Goal: Contribute content: Add original content to the website for others to see

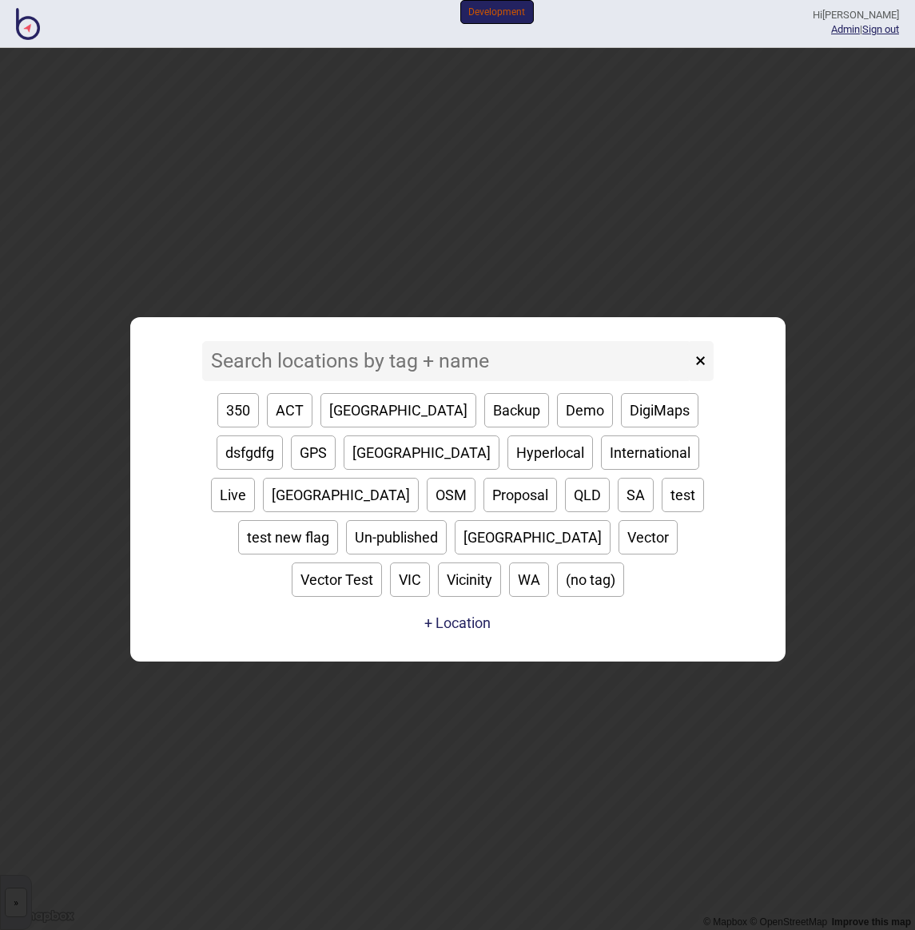
click at [440, 381] on input at bounding box center [446, 361] width 489 height 40
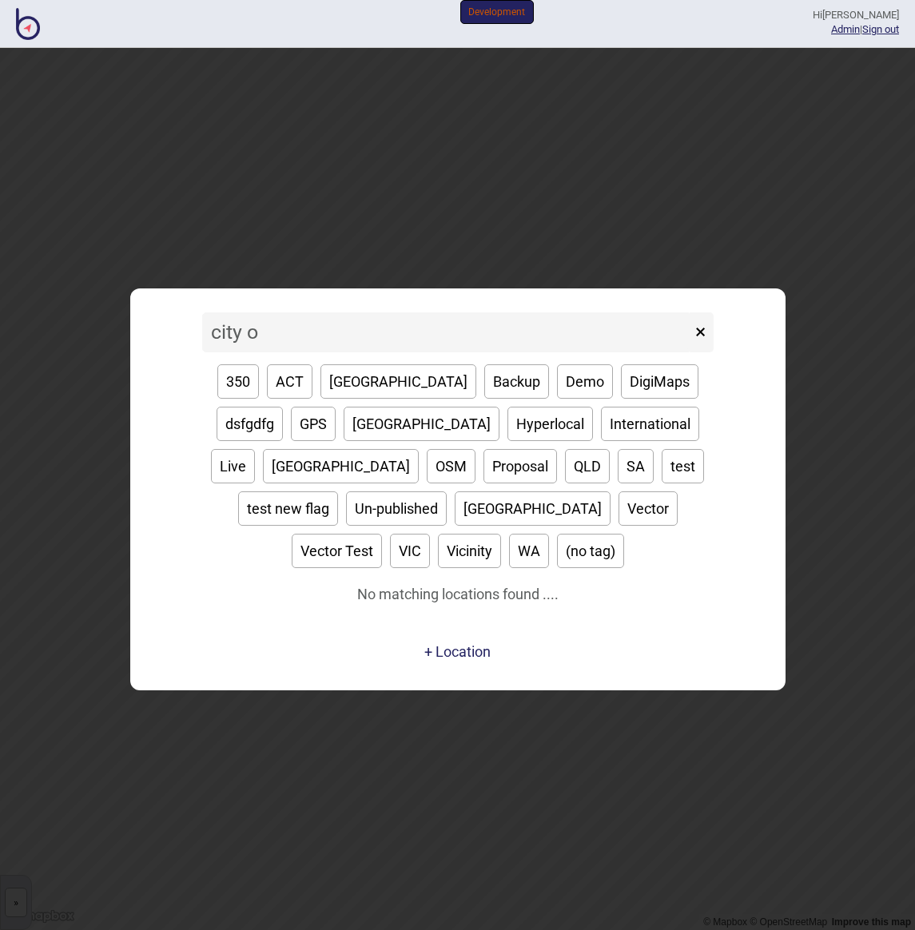
type input "city"
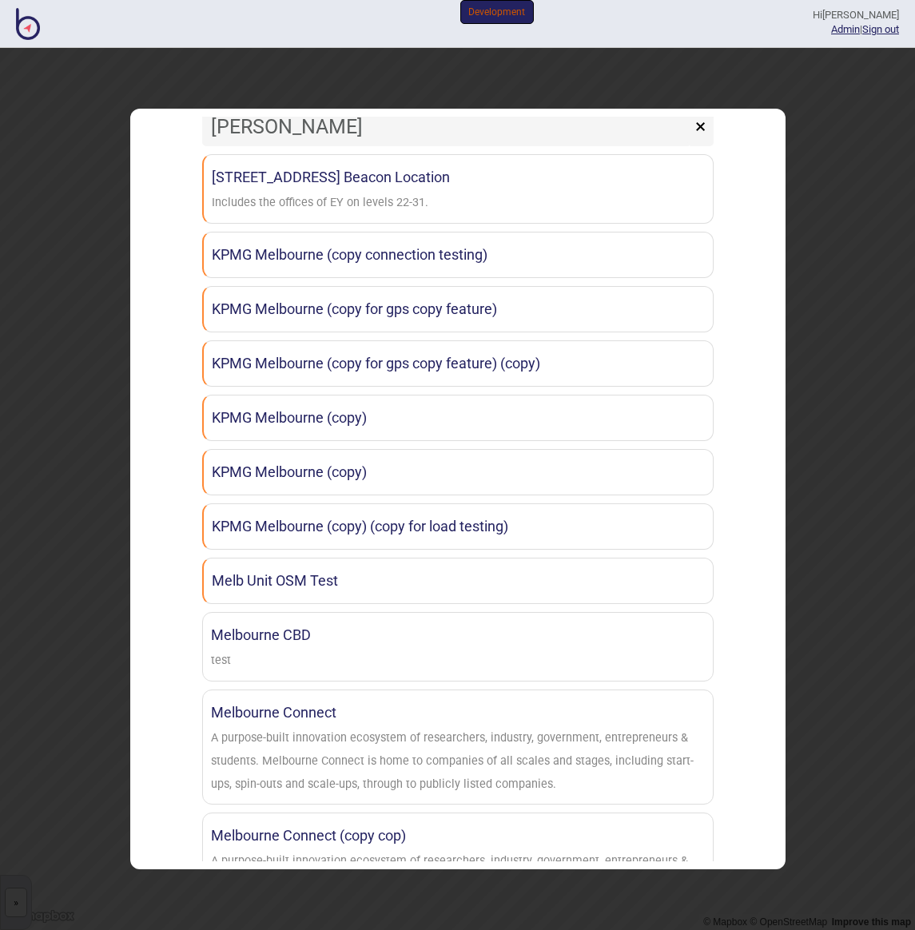
scroll to position [24, 0]
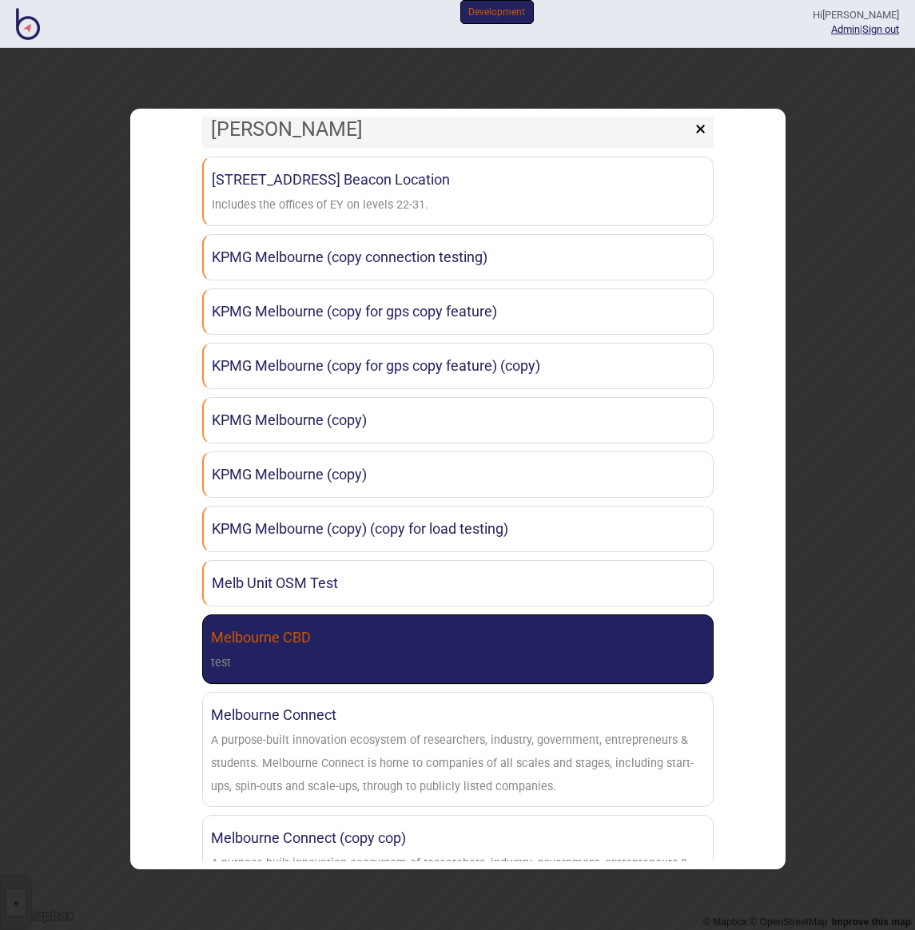
type input "[PERSON_NAME]"
click at [417, 667] on link "Melbourne CBD test" at bounding box center [457, 650] width 511 height 70
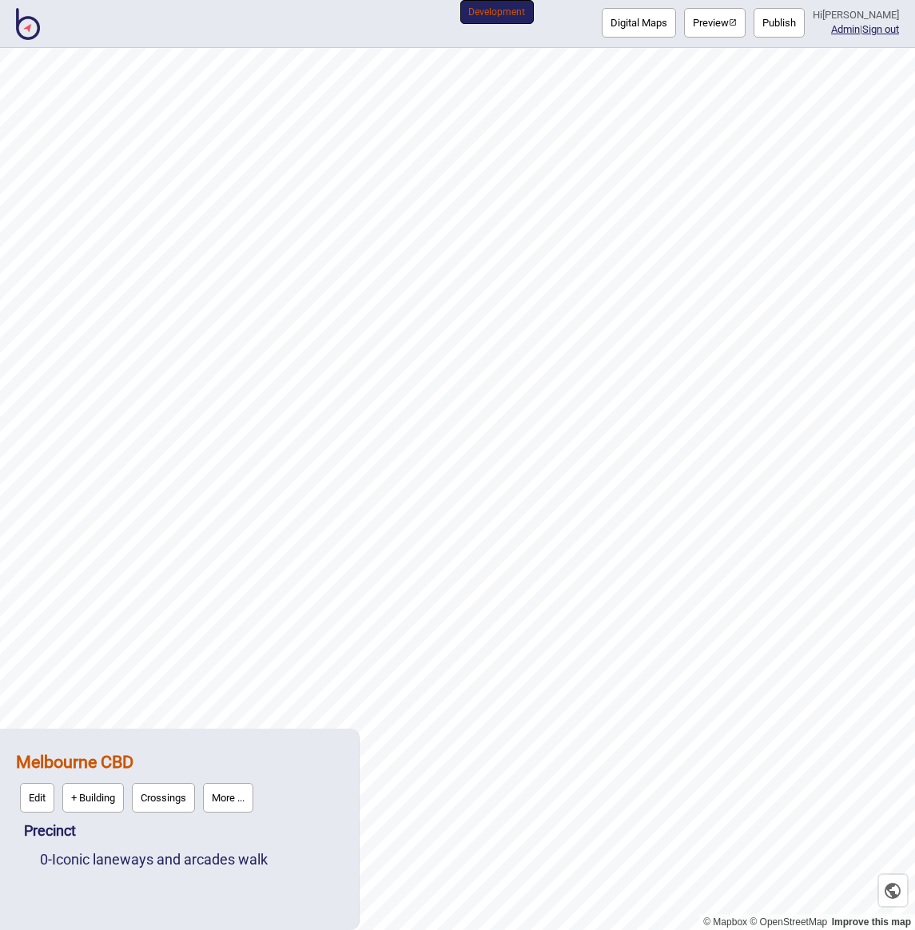
click at [245, 850] on div "0 - Iconic laneways and arcades walk" at bounding box center [191, 860] width 303 height 29
click at [242, 860] on link "0 - Iconic laneways and arcades walk" at bounding box center [154, 859] width 228 height 17
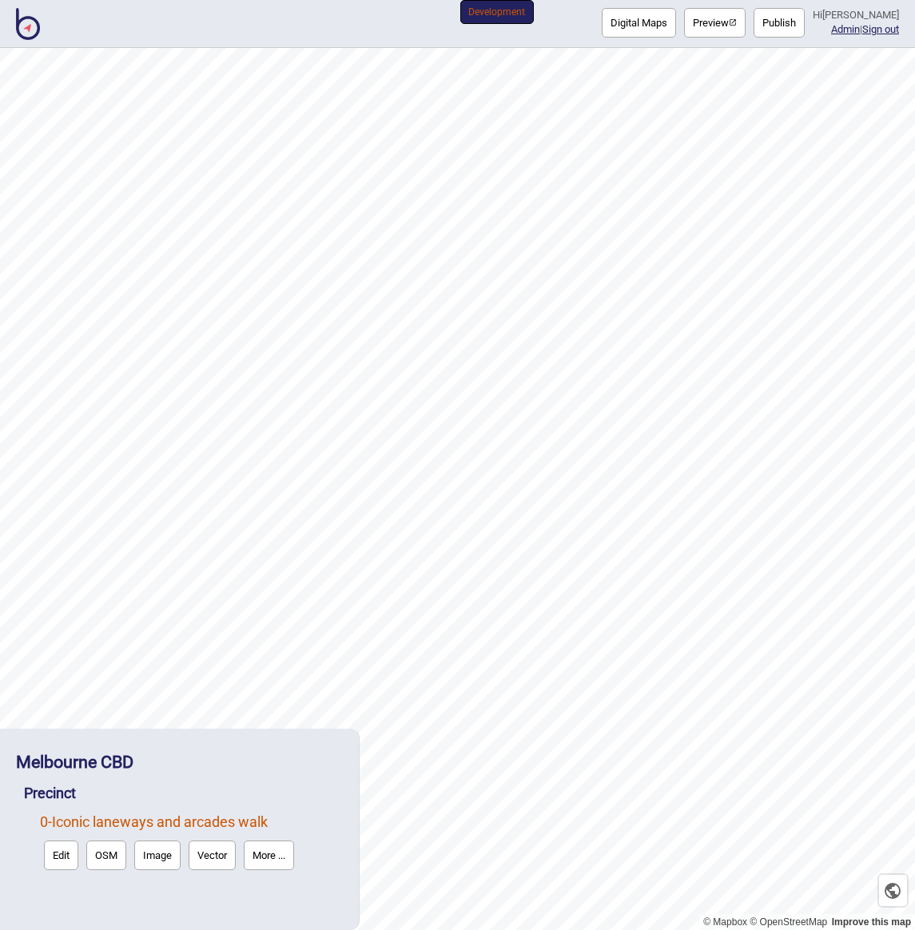
click at [72, 862] on button "Edit" at bounding box center [61, 856] width 34 height 30
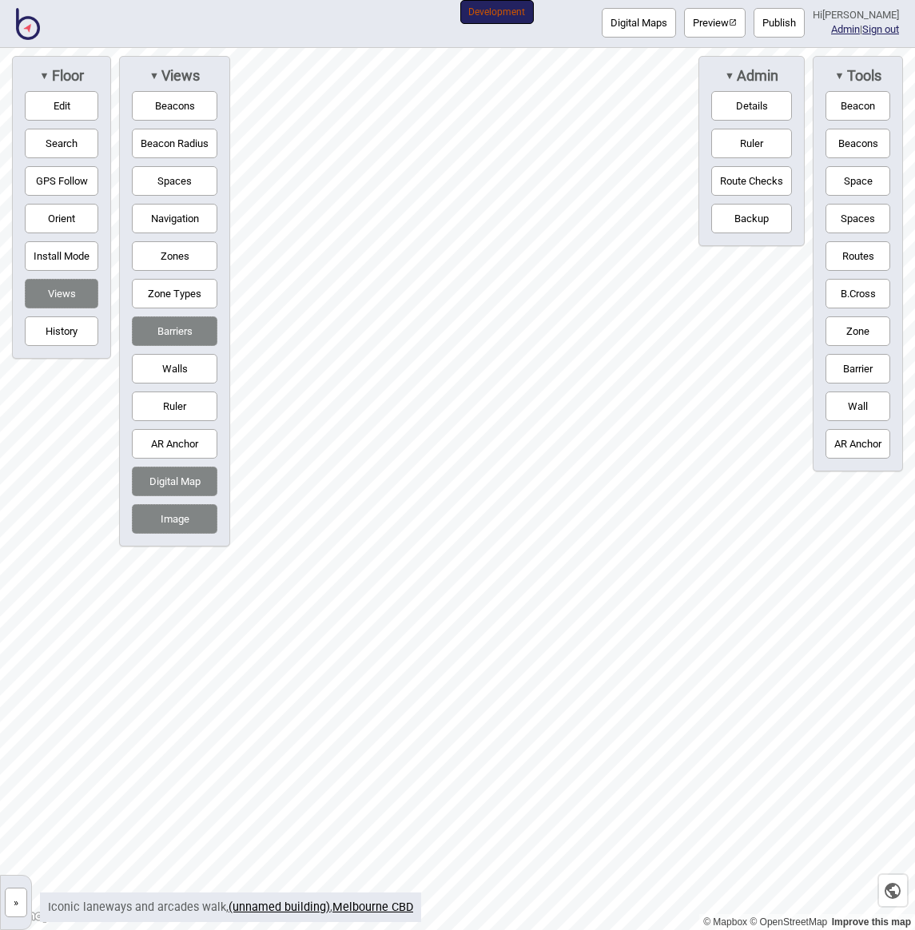
click at [189, 521] on button "Image" at bounding box center [175, 519] width 86 height 30
click at [182, 483] on button "Digital Map" at bounding box center [175, 482] width 86 height 30
click at [189, 324] on button "Barriers" at bounding box center [175, 331] width 86 height 30
click at [180, 179] on button "Spaces" at bounding box center [175, 181] width 86 height 30
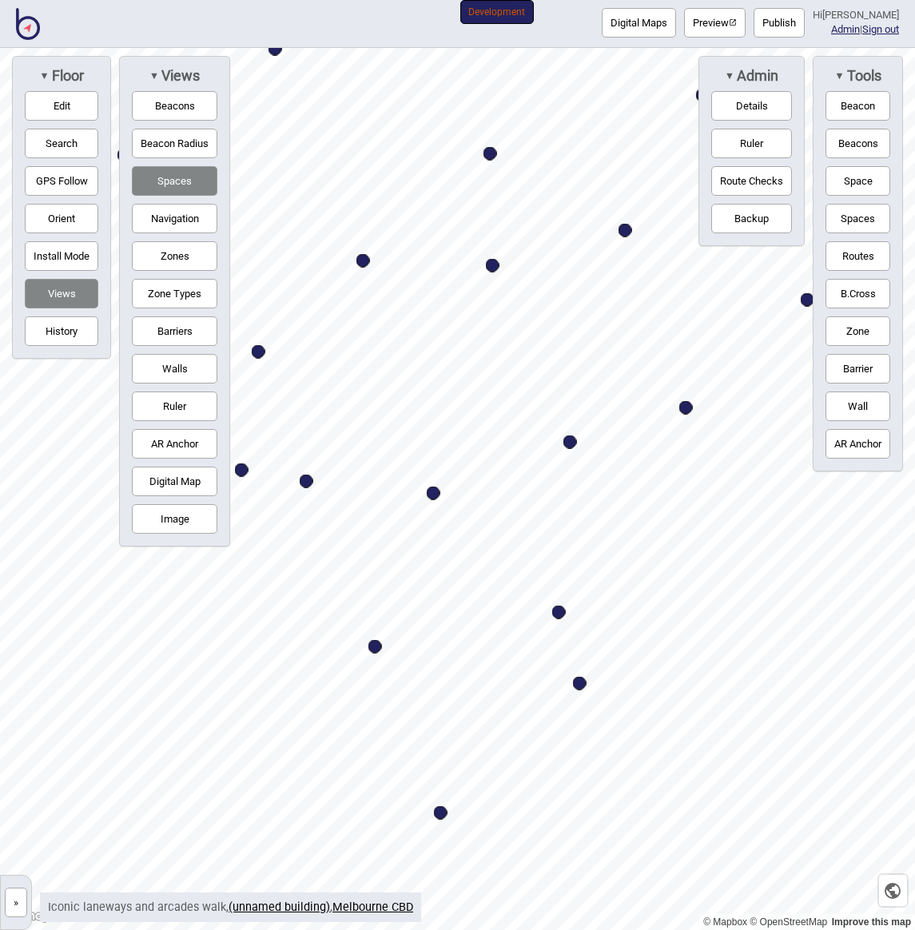
click at [360, 259] on div "Map marker" at bounding box center [363, 261] width 14 height 14
click at [367, 261] on div "Map marker" at bounding box center [363, 261] width 14 height 14
select select "Sights"
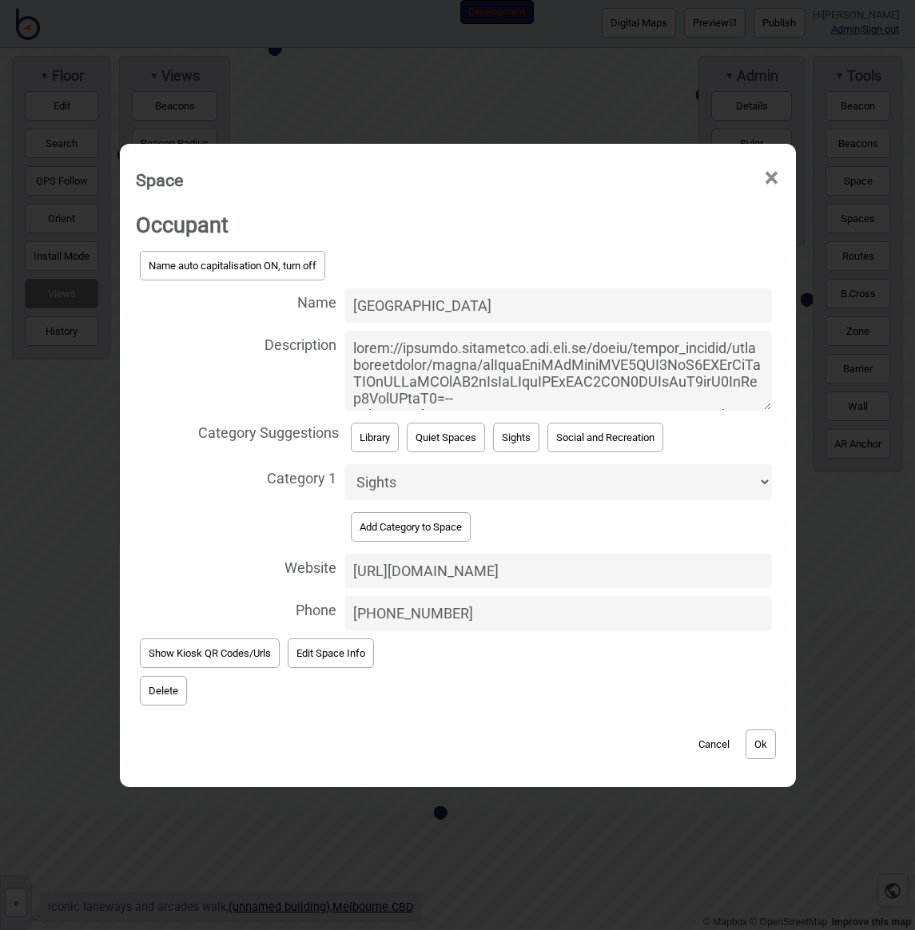
drag, startPoint x: 595, startPoint y: 374, endPoint x: 579, endPoint y: 343, distance: 35.0
click at [579, 343] on textarea "Description" at bounding box center [557, 371] width 427 height 80
click at [495, 358] on textarea "Description" at bounding box center [557, 371] width 427 height 80
drag, startPoint x: 557, startPoint y: 345, endPoint x: 550, endPoint y: 416, distance: 70.7
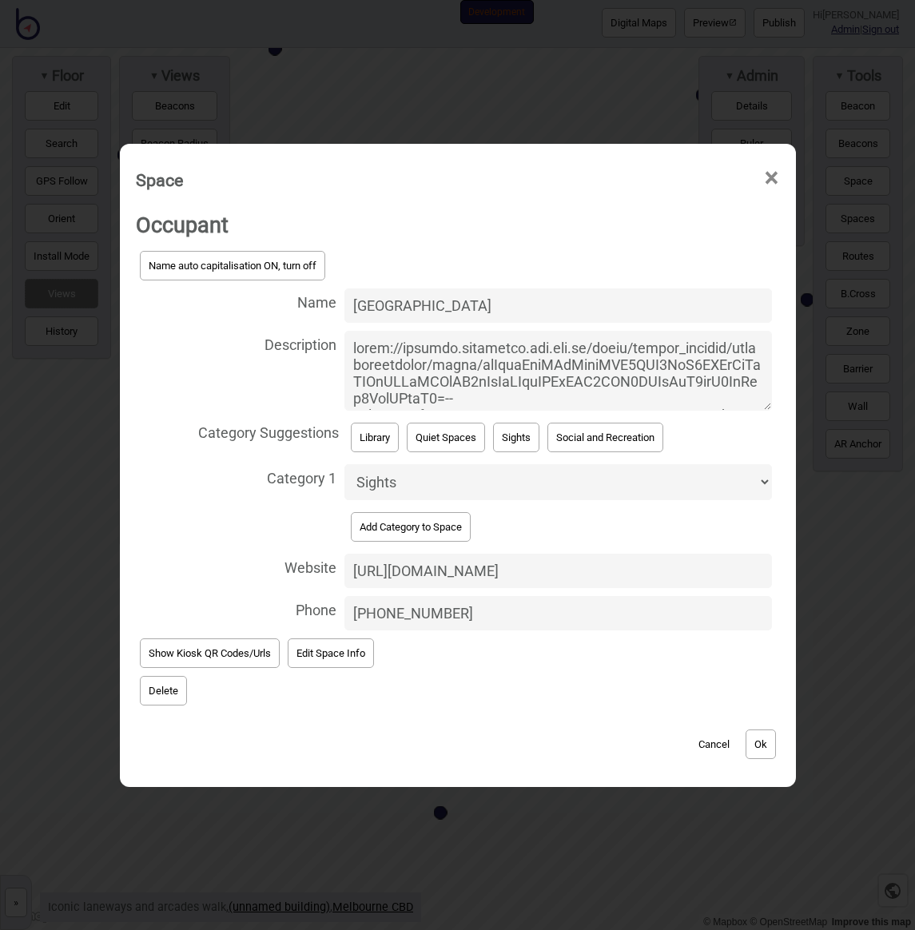
click at [550, 416] on div "Name auto capitalisation ON, turn off Name [GEOGRAPHIC_DATA] Description Catego…" at bounding box center [458, 441] width 644 height 388
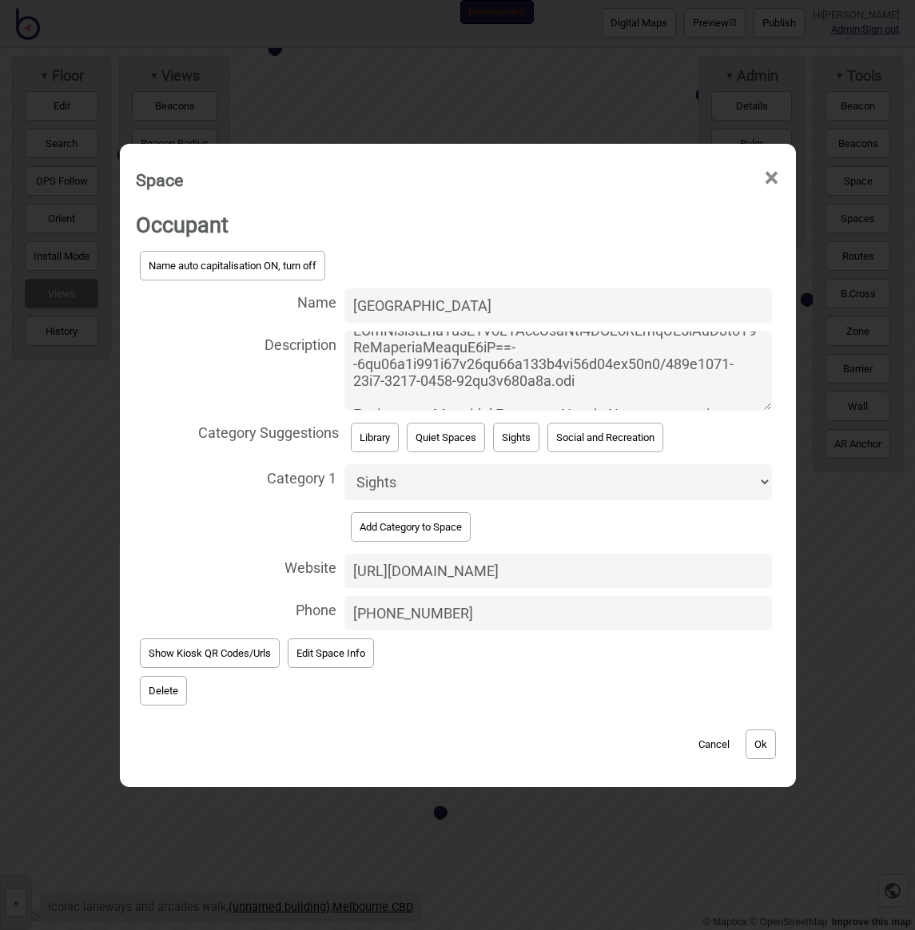
click at [567, 367] on textarea "Description" at bounding box center [557, 371] width 427 height 80
click at [778, 177] on span "×" at bounding box center [771, 178] width 17 height 53
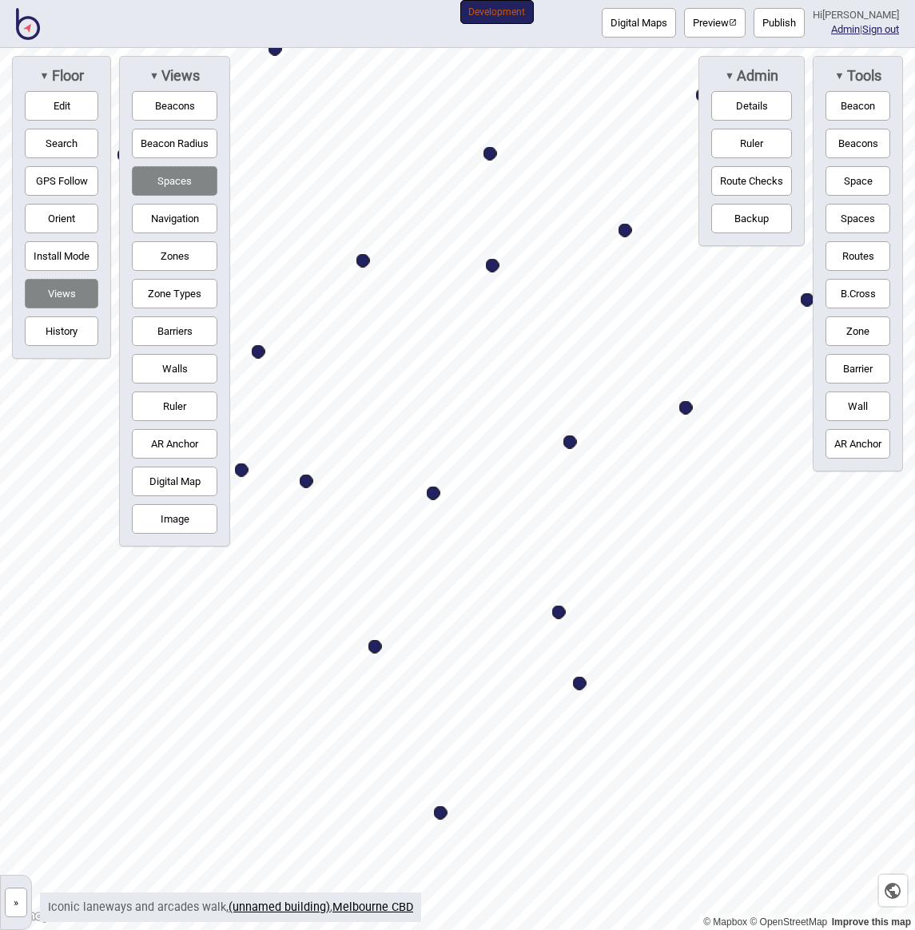
click at [365, 264] on div "Map marker" at bounding box center [363, 261] width 14 height 14
select select "Sights"
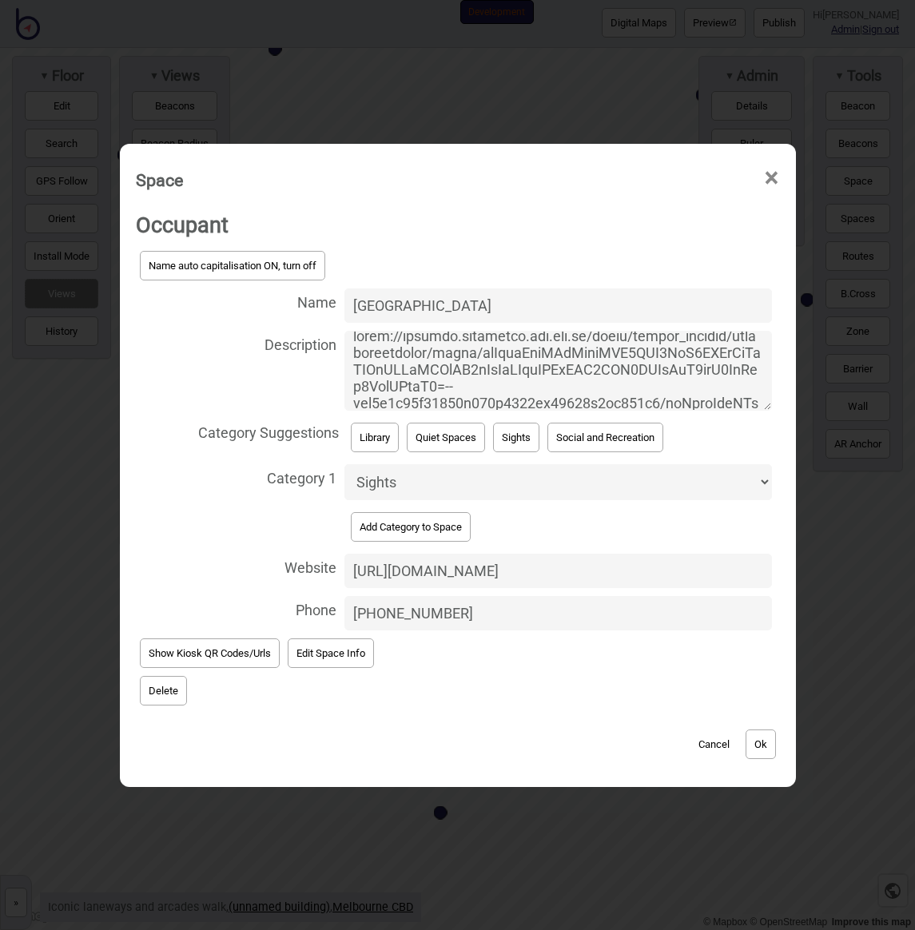
scroll to position [0, 0]
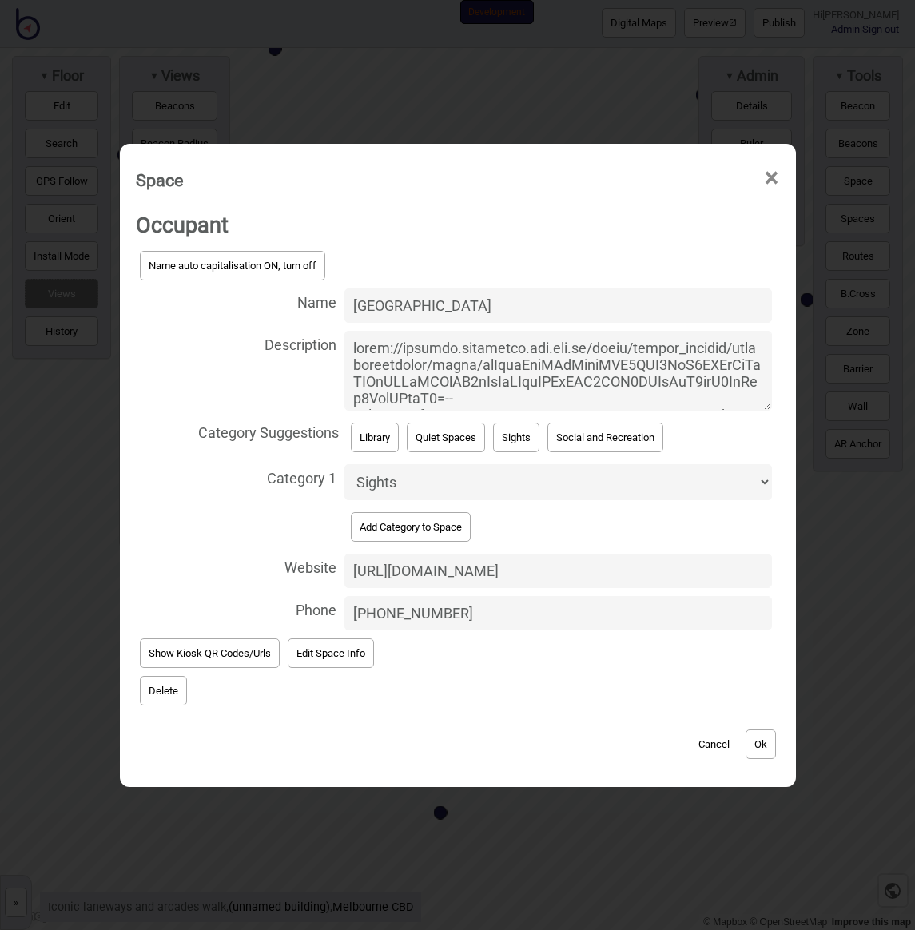
drag, startPoint x: 597, startPoint y: 351, endPoint x: 309, endPoint y: 280, distance: 296.4
click at [309, 280] on div "Name auto capitalisation ON, turn off Name [GEOGRAPHIC_DATA] Description Catego…" at bounding box center [458, 441] width 644 height 388
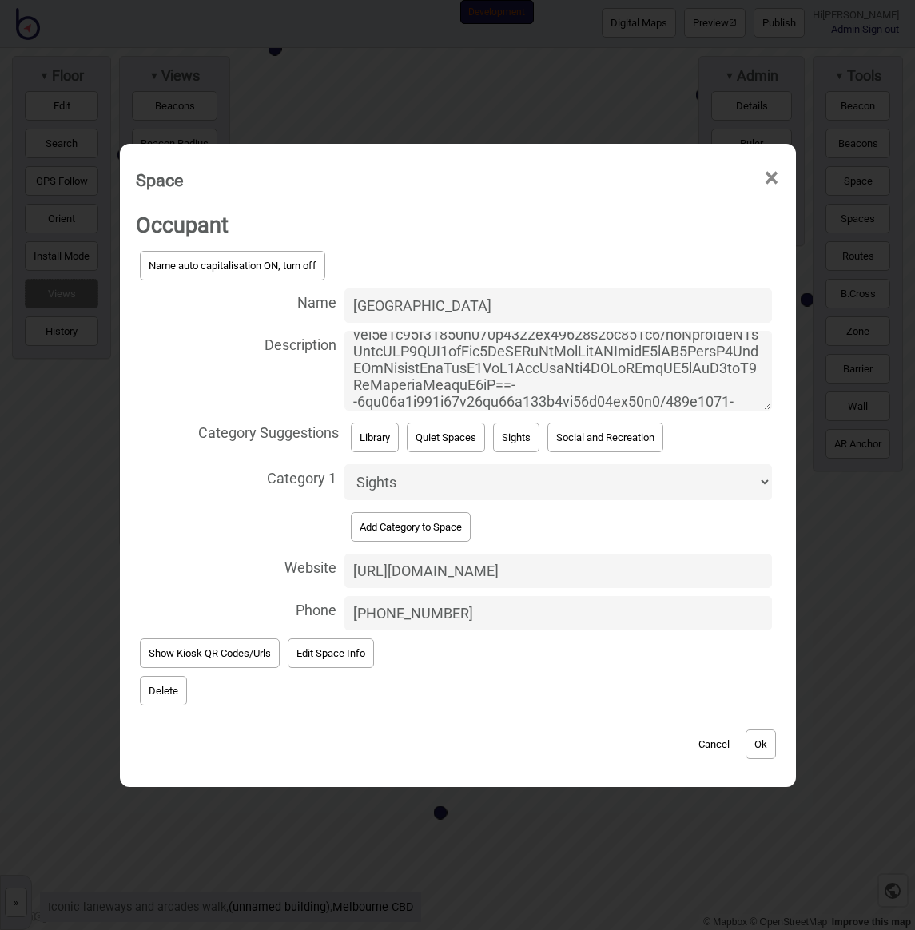
scroll to position [80, 0]
click at [472, 353] on textarea "Description" at bounding box center [557, 371] width 427 height 80
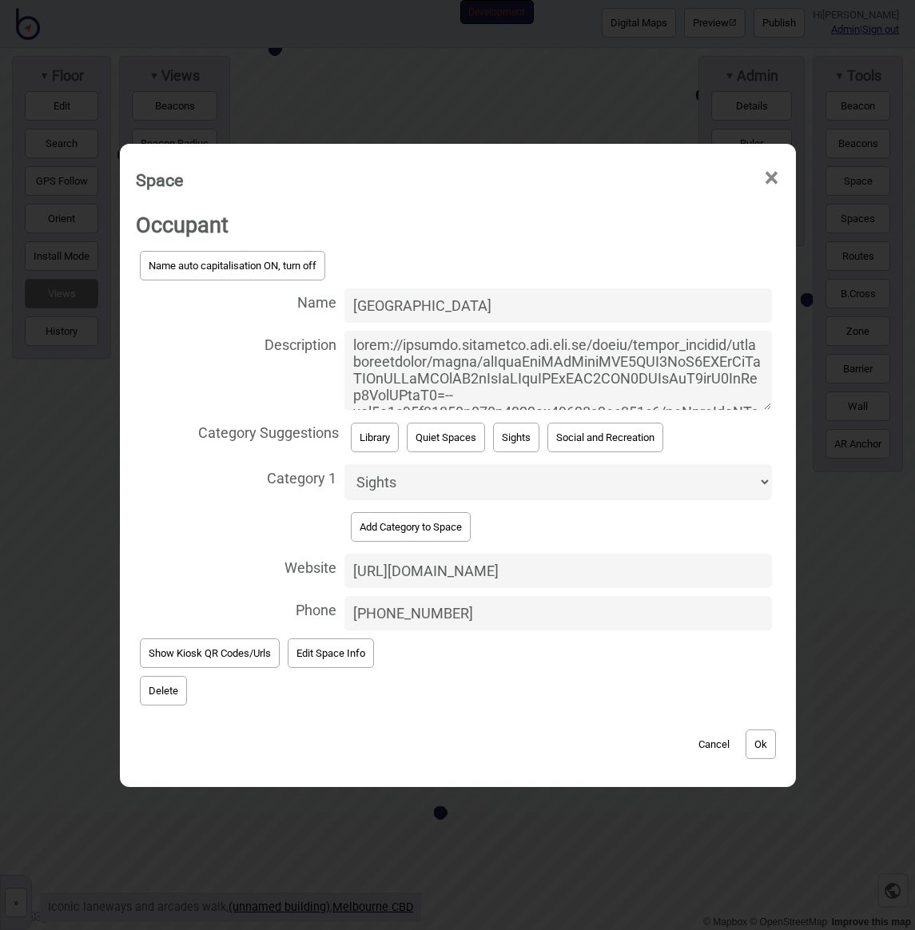
scroll to position [0, 0]
drag, startPoint x: 571, startPoint y: 356, endPoint x: 581, endPoint y: 408, distance: 53.6
click at [581, 408] on textarea "Description" at bounding box center [557, 371] width 427 height 80
click at [579, 362] on textarea "Description" at bounding box center [557, 371] width 427 height 80
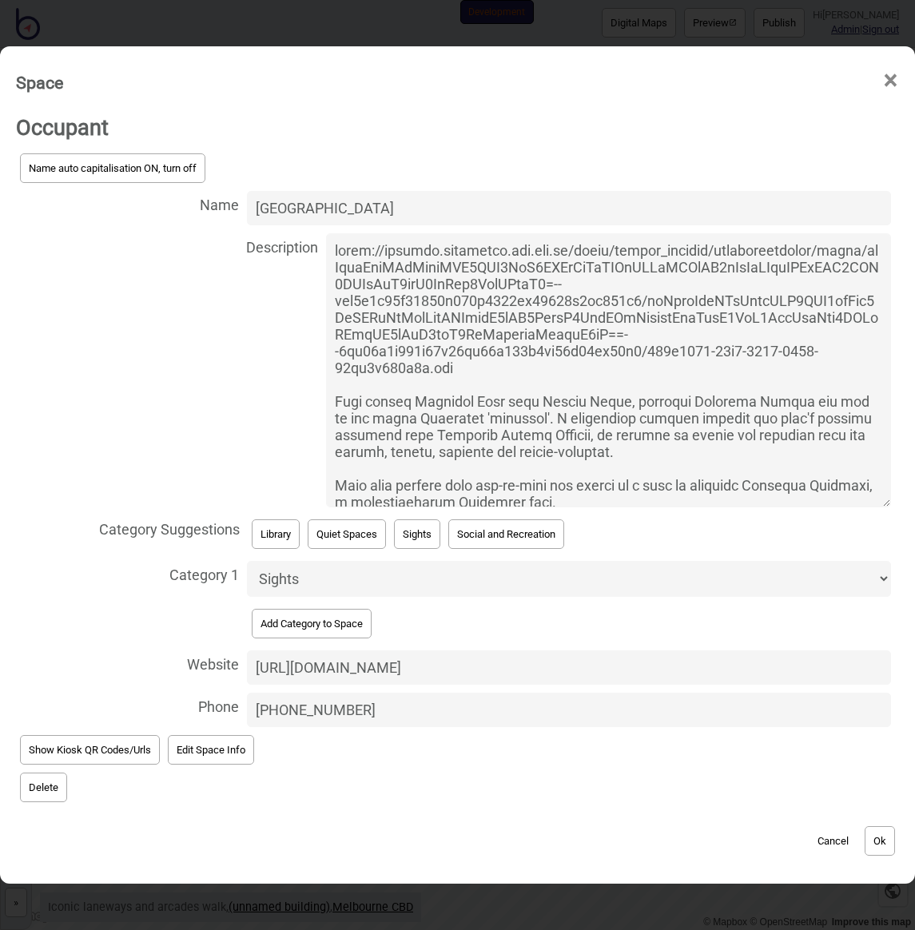
drag, startPoint x: 771, startPoint y: 405, endPoint x: 915, endPoint y: 603, distance: 244.9
click at [914, 0] on html "Digital Maps Preview Publish Hi [PERSON_NAME] Admin | Sign out Development © Ma…" at bounding box center [457, 0] width 915 height 0
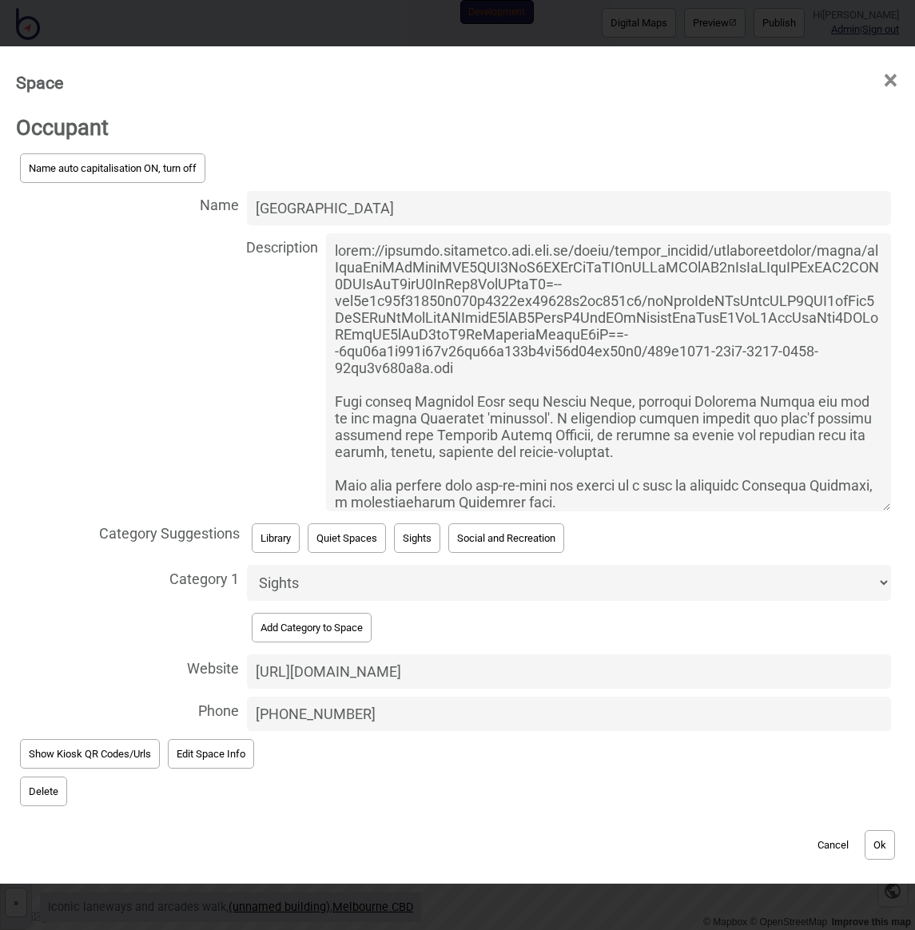
drag, startPoint x: 721, startPoint y: 393, endPoint x: 667, endPoint y: 300, distance: 107.5
click at [667, 309] on textarea "Description" at bounding box center [608, 372] width 565 height 278
click at [613, 323] on textarea "Description" at bounding box center [608, 372] width 565 height 278
drag, startPoint x: 598, startPoint y: 264, endPoint x: 594, endPoint y: 368, distance: 104.8
click at [594, 378] on textarea "Description" at bounding box center [608, 372] width 565 height 278
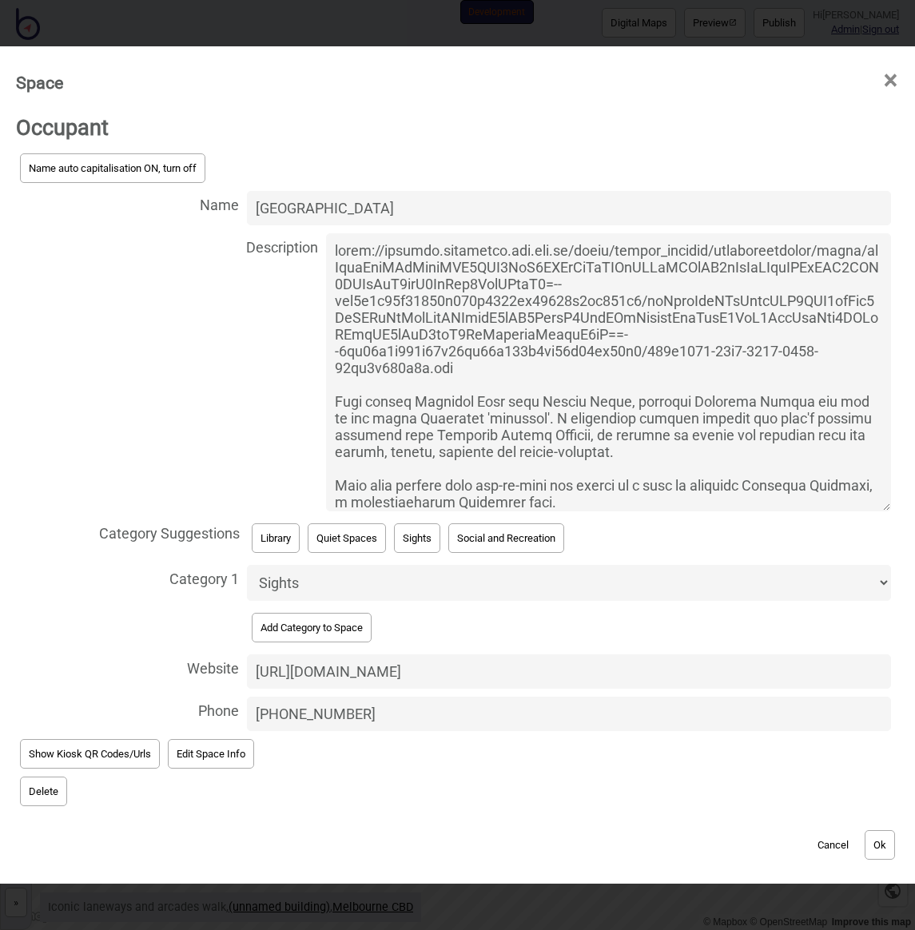
click at [603, 333] on textarea "Description" at bounding box center [608, 372] width 565 height 278
drag, startPoint x: 489, startPoint y: 378, endPoint x: 256, endPoint y: 202, distance: 292.2
click at [256, 202] on div "Name auto capitalisation ON, turn off Name [GEOGRAPHIC_DATA] Description Catego…" at bounding box center [457, 442] width 883 height 586
click at [408, 370] on textarea "Description" at bounding box center [608, 372] width 565 height 278
